Goal: Information Seeking & Learning: Learn about a topic

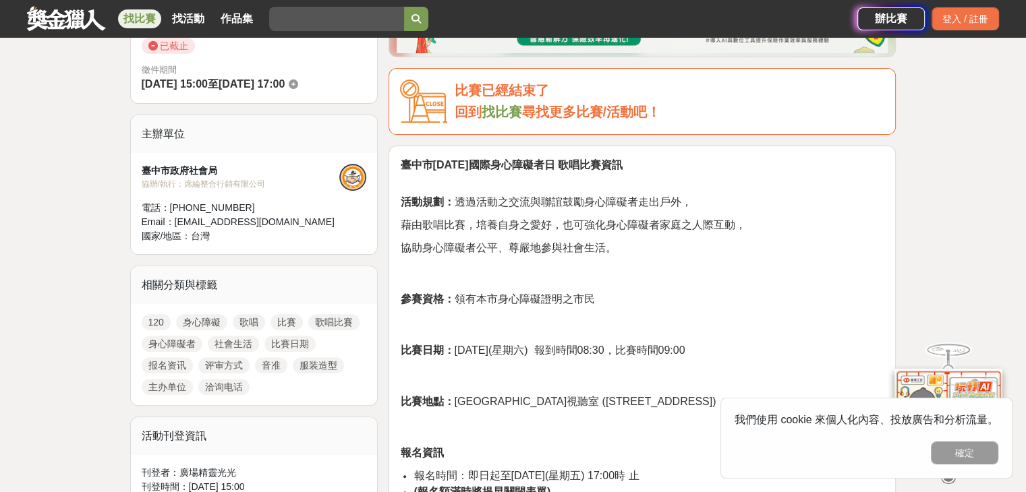
scroll to position [472, 0]
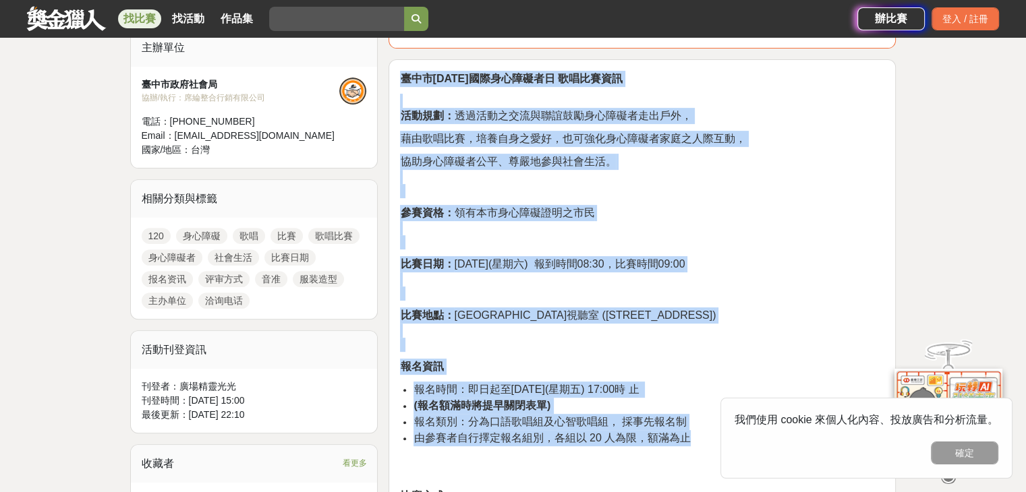
drag, startPoint x: 402, startPoint y: 76, endPoint x: 711, endPoint y: 443, distance: 480.0
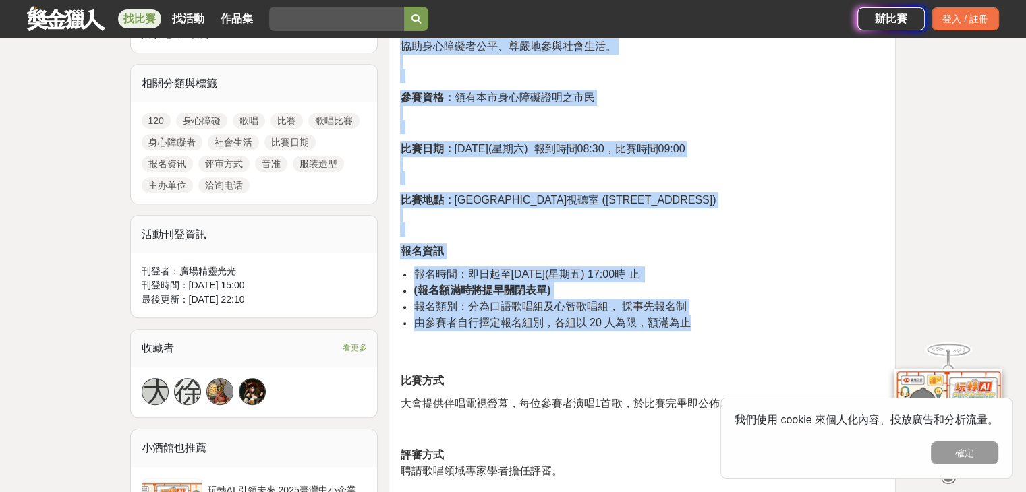
scroll to position [607, 0]
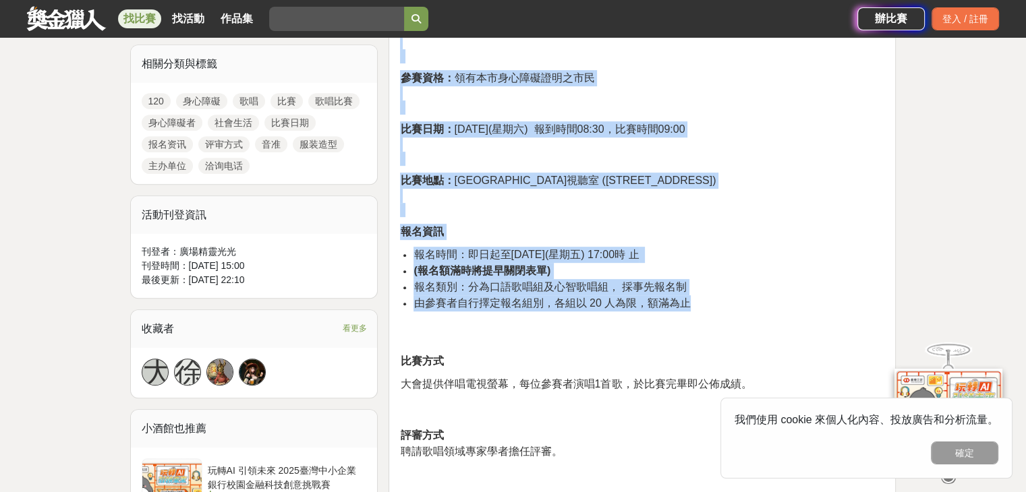
click at [716, 260] on li "報名時間：即日起至[DATE](星期五) 17:00時 止" at bounding box center [648, 255] width 471 height 16
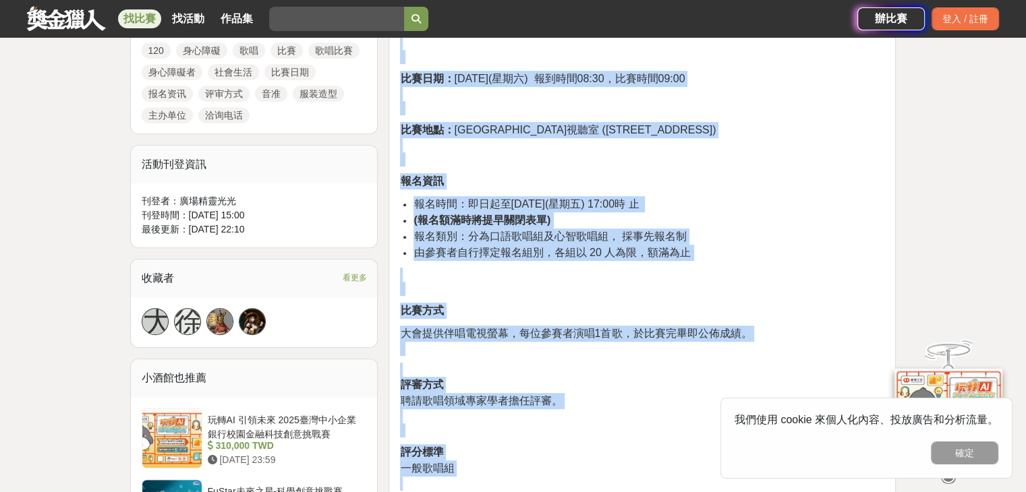
scroll to position [658, 0]
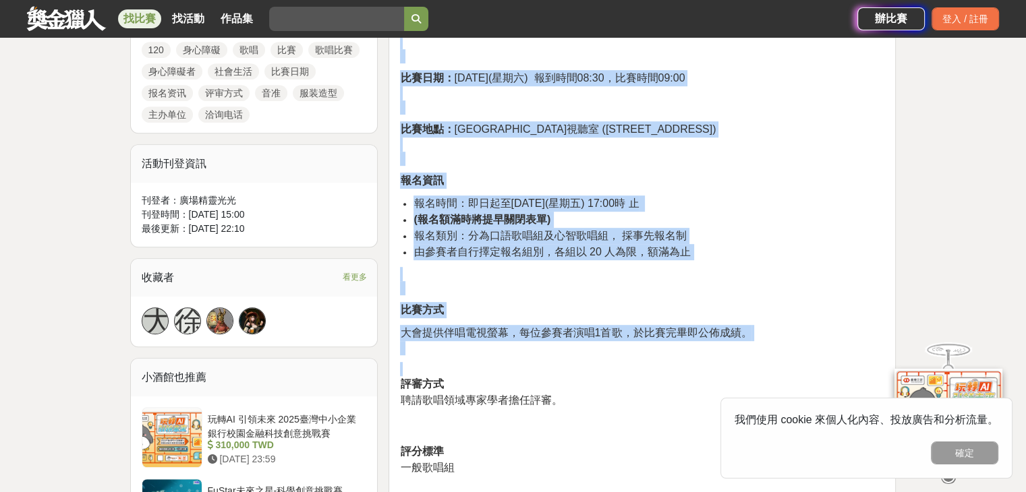
drag, startPoint x: 403, startPoint y: 141, endPoint x: 672, endPoint y: 355, distance: 344.6
click at [672, 355] on div "臺中市[DATE]國際身心障礙者日 歌唱比賽資訊 活動規劃： 透過活動之交流與聯誼鼓勵身心障礙者走出戶外， 藉由歌唱比賽，培養自身之愛好，也可強化身心障礙者家…" at bounding box center [642, 498] width 484 height 1227
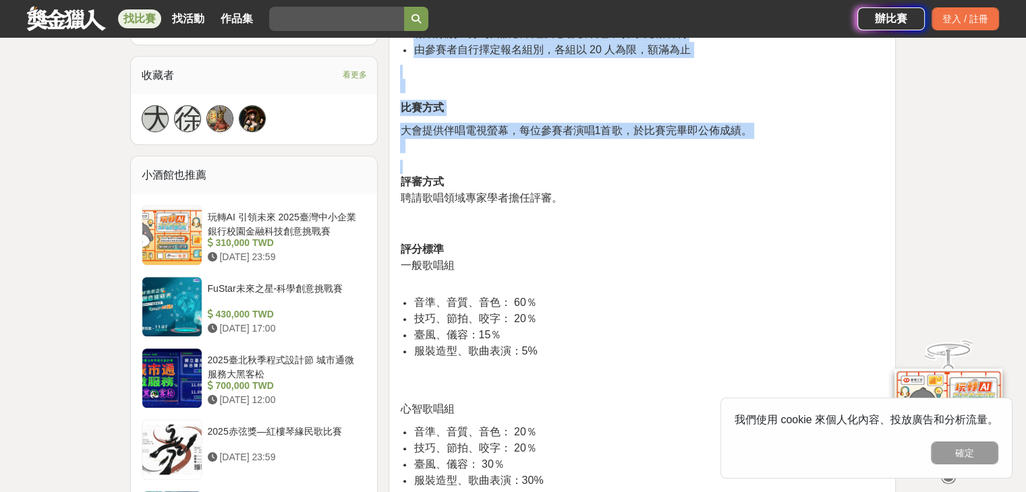
scroll to position [995, 0]
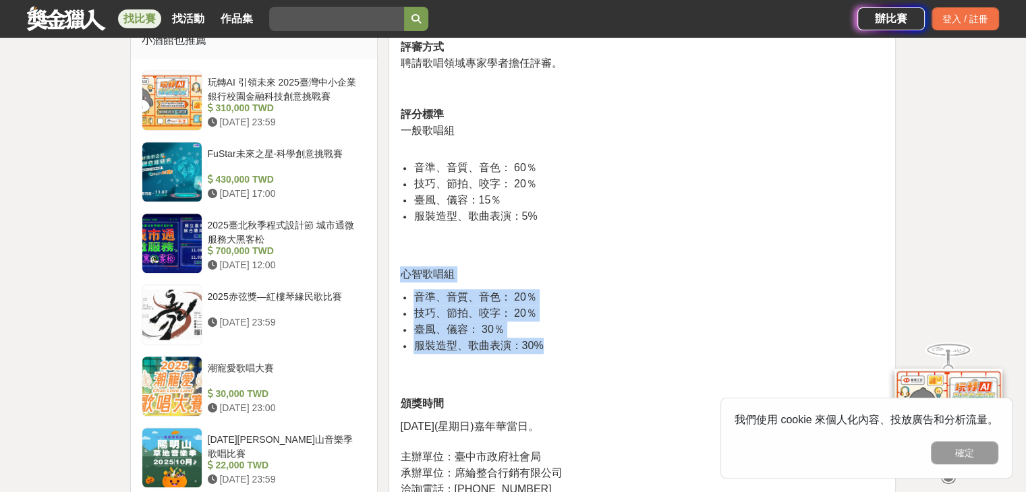
drag, startPoint x: 402, startPoint y: 272, endPoint x: 556, endPoint y: 347, distance: 171.3
click at [556, 347] on div "臺中市[DATE]國際身心障礙者日 歌唱比賽資訊 活動規劃： 透過活動之交流與聯誼鼓勵身心障礙者走出戶外， 藉由歌唱比賽，培養自身之愛好，也可強化身心障礙者家…" at bounding box center [642, 160] width 484 height 1227
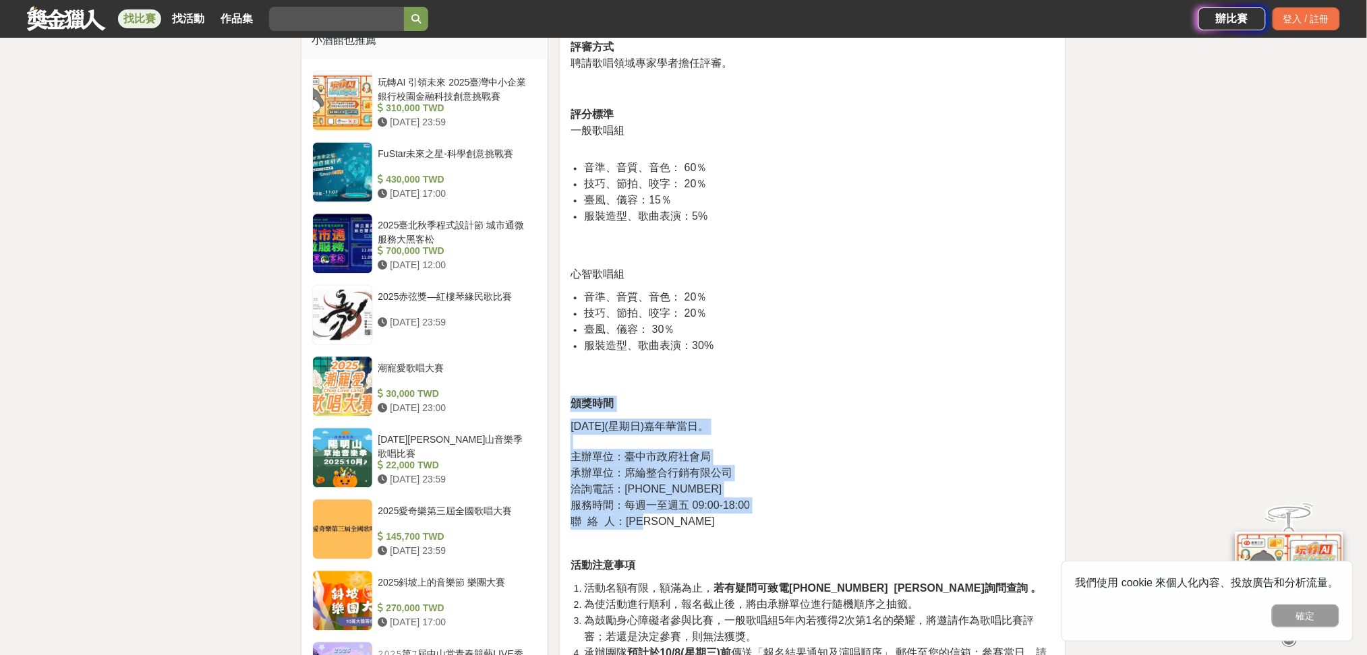
drag, startPoint x: 573, startPoint y: 400, endPoint x: 662, endPoint y: 523, distance: 152.2
click at [662, 492] on div "臺中市[DATE]國際身心障礙者日 歌唱比賽資訊 活動規劃： 透過活動之交流與聯誼鼓勵身心障礙者走出戶外， 藉由歌唱比賽，培養自身之愛好，也可強化身心障礙者家…" at bounding box center [813, 160] width 484 height 1227
copy div "頒獎時間 [DATE](星期日)嘉年華當日。 主辦單位：臺中市政府社會局 承辦單位：席綸整合行銷有限公司 洽詢電話：[PHONE_NUMBER] 服務時間：每…"
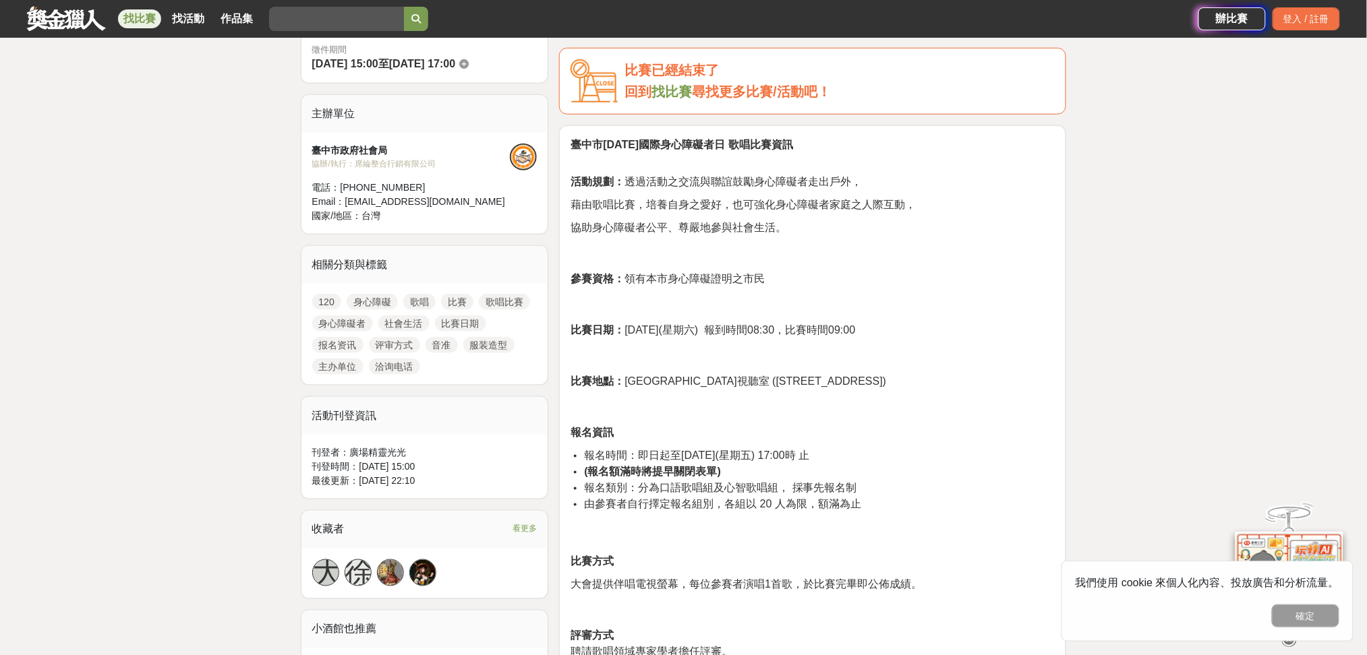
scroll to position [366, 0]
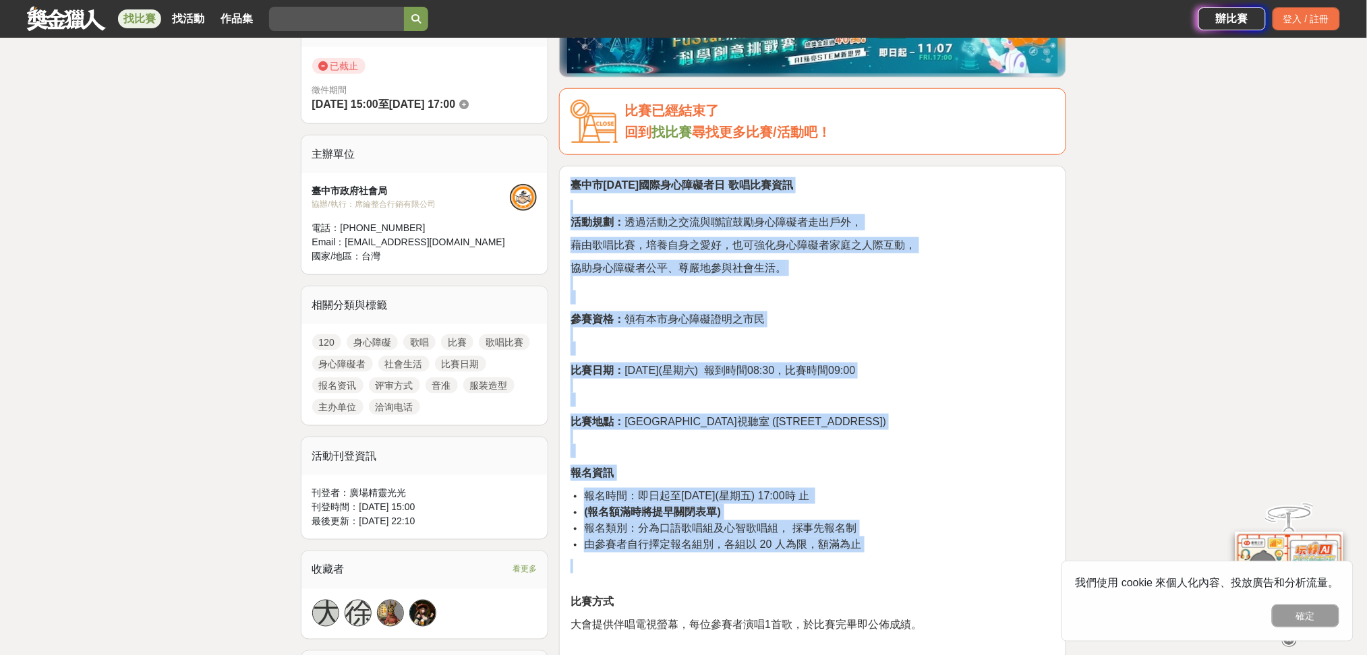
drag, startPoint x: 574, startPoint y: 179, endPoint x: 752, endPoint y: 555, distance: 415.7
copy div "臺中市[DATE]國際身心障礙者日 歌唱比賽資訊 活動規劃： 透過活動之交流與聯誼鼓勵身心障礙者走出戶外， 藉由歌唱比賽，培養自身之愛好，也可強化身心障礙者家…"
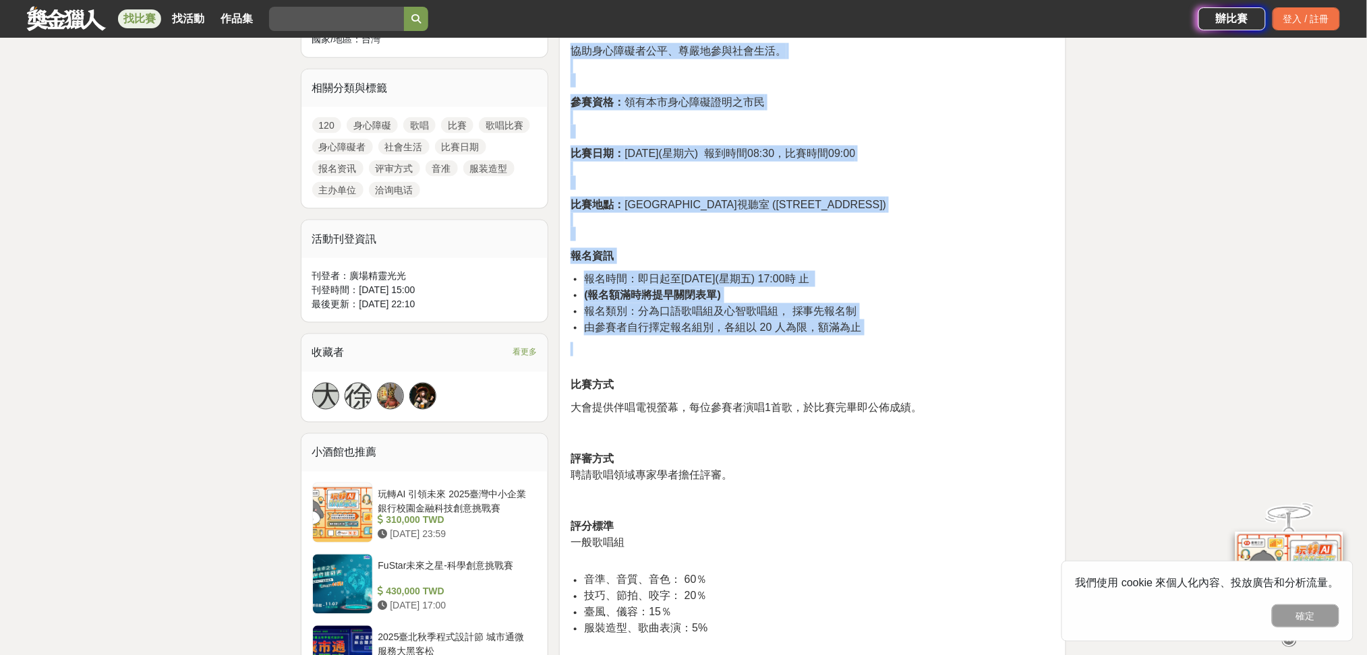
scroll to position [815, 0]
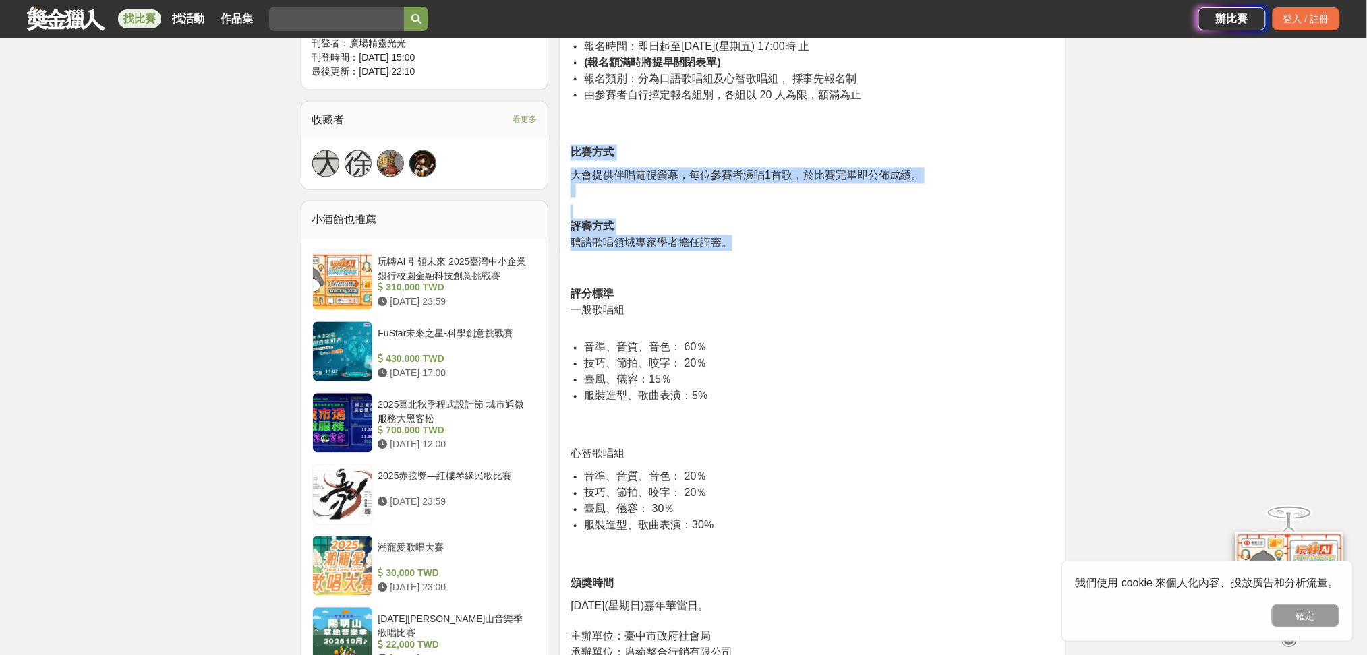
drag, startPoint x: 573, startPoint y: 150, endPoint x: 745, endPoint y: 243, distance: 196.1
click at [745, 243] on div "臺中市[DATE]國際身心障礙者日 歌唱比賽資訊 活動規劃： 透過活動之交流與聯誼鼓勵身心障礙者走出戶外， 藉由歌唱比賽，培養自身之愛好，也可強化身心障礙者家…" at bounding box center [813, 341] width 484 height 1227
copy div "比賽方式 大會提供伴唱電視螢幕，每位參賽者演唱1首歌，於比賽完畢即公佈成績。 評審方式 聘請歌唱領域專家學者擔任評審。"
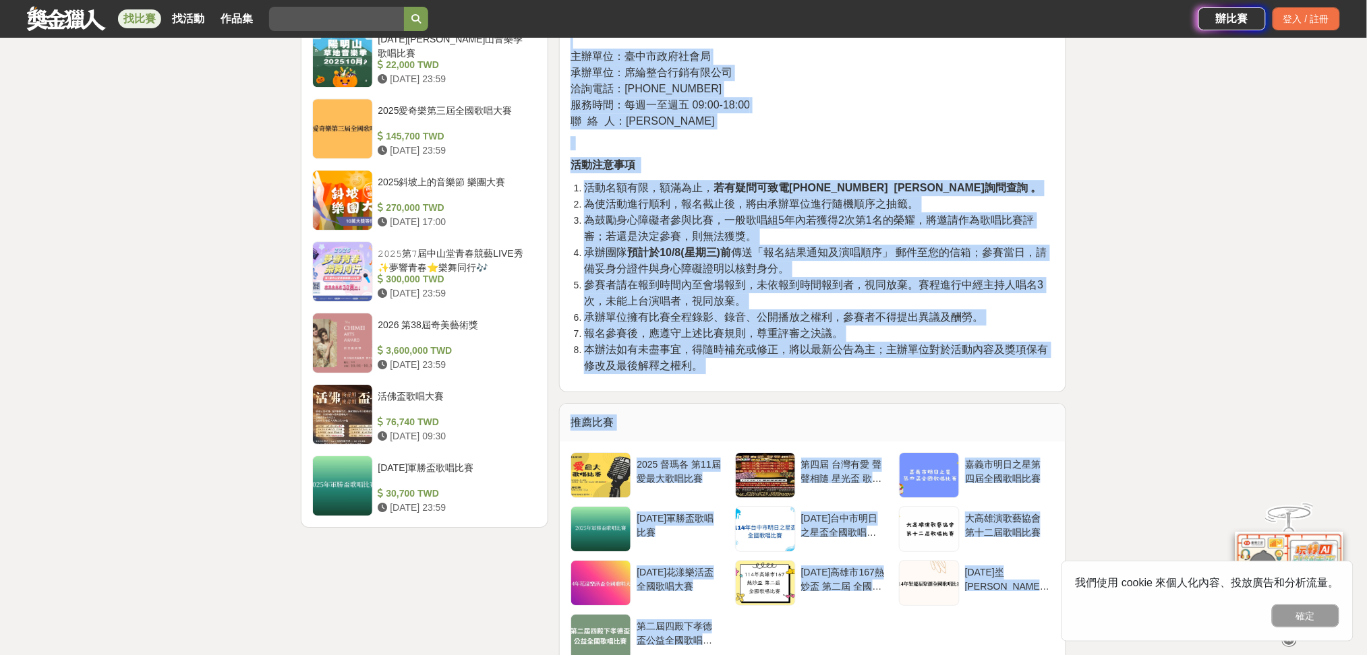
scroll to position [1399, 0]
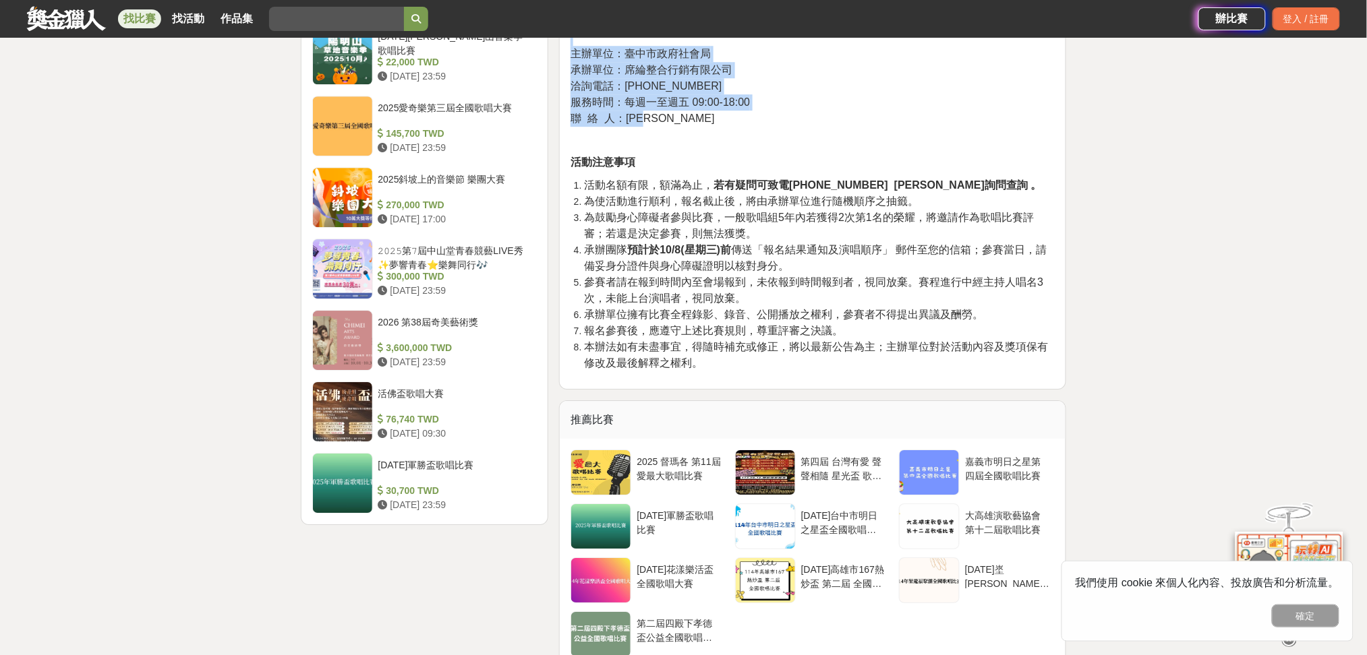
drag, startPoint x: 574, startPoint y: 185, endPoint x: 689, endPoint y: 121, distance: 131.9
copy div "lor125ipsumdolo sitame cons： adipiscingelitseddoei， tempor，incidid，utlaboreetdo…"
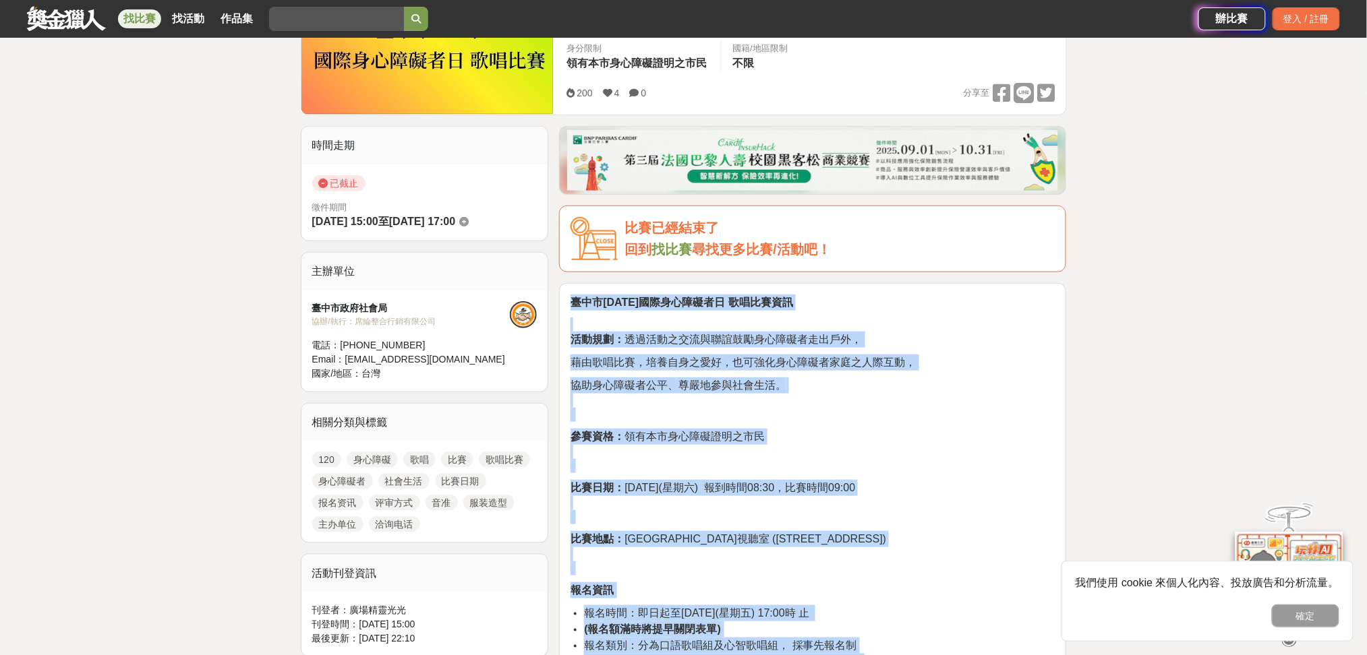
scroll to position [230, 0]
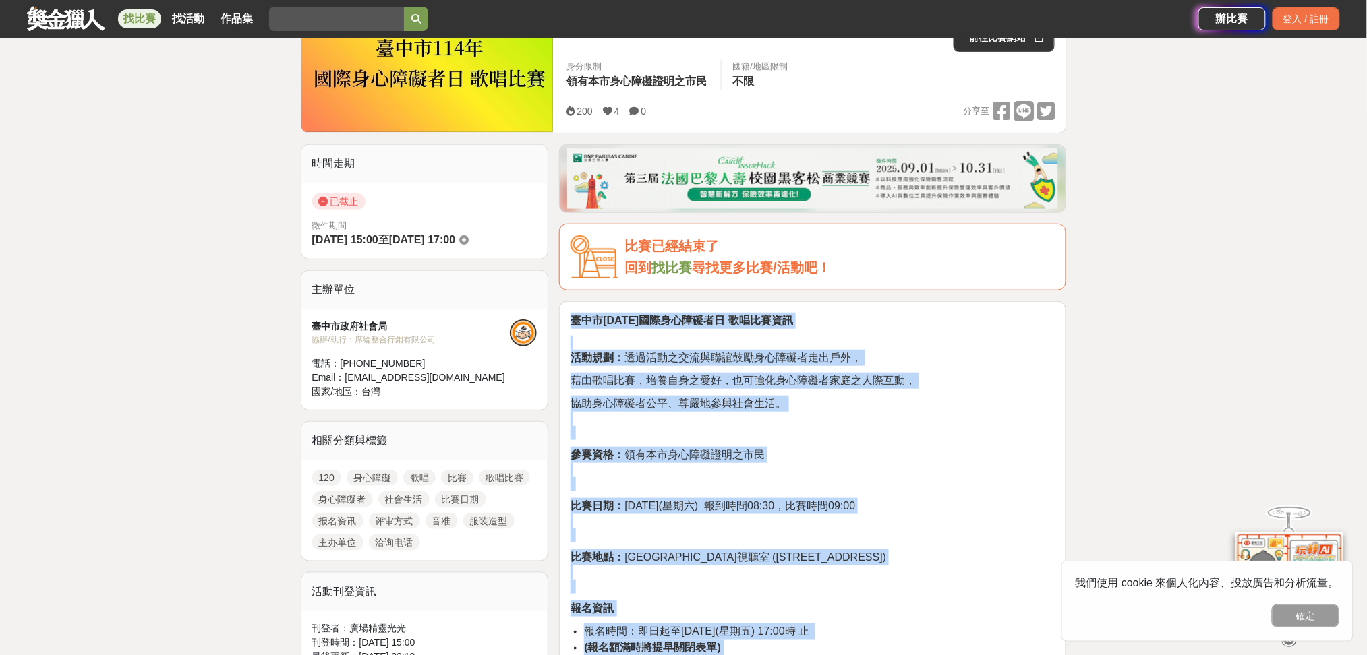
click at [728, 336] on p "活動規劃： 透過活動之交流與聯誼鼓勵身心障礙者走出戶外，" at bounding box center [813, 351] width 484 height 30
click at [999, 346] on p "活動規劃： 透過活動之交流與聯誼鼓勵身心障礙者走出戶外，" at bounding box center [813, 351] width 484 height 30
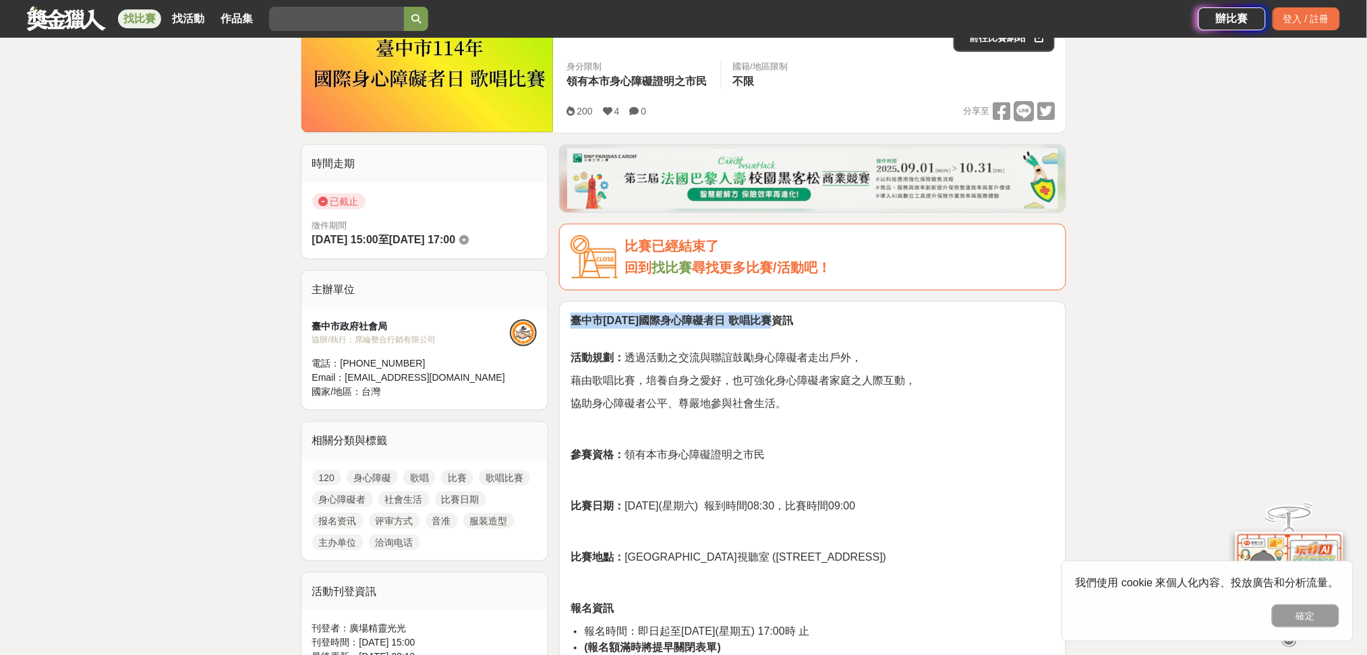
drag, startPoint x: 572, startPoint y: 321, endPoint x: 793, endPoint y: 318, distance: 221.2
click at [793, 318] on p "臺中市[DATE]國際身心障礙者日 歌唱比賽資訊" at bounding box center [813, 321] width 484 height 16
copy strong "臺中市[DATE]國際身心障礙者日 歌唱比賽資訊"
